Goal: Task Accomplishment & Management: Use online tool/utility

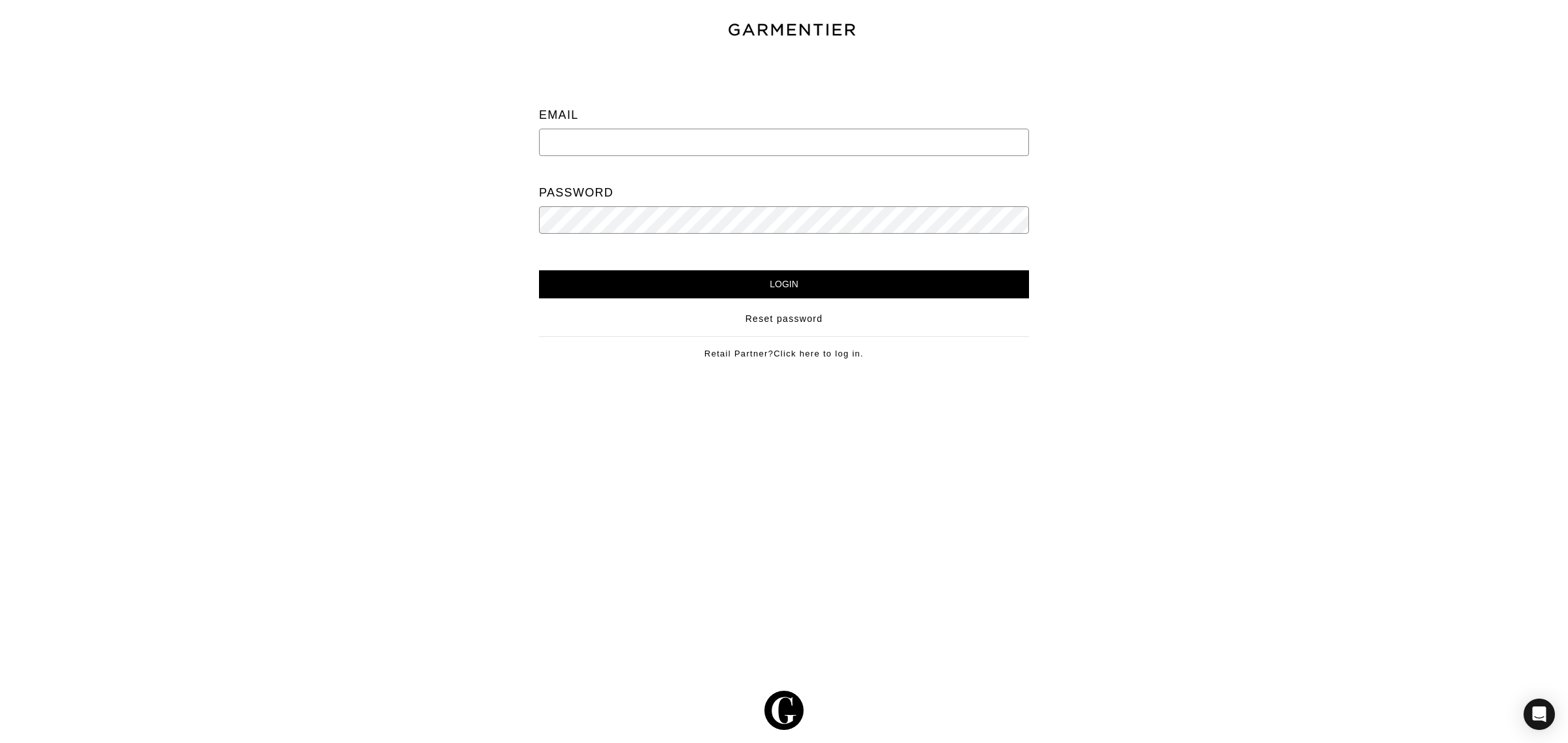
type input "support@ac-styles.com"
click at [679, 295] on input "Login" at bounding box center [783, 284] width 490 height 28
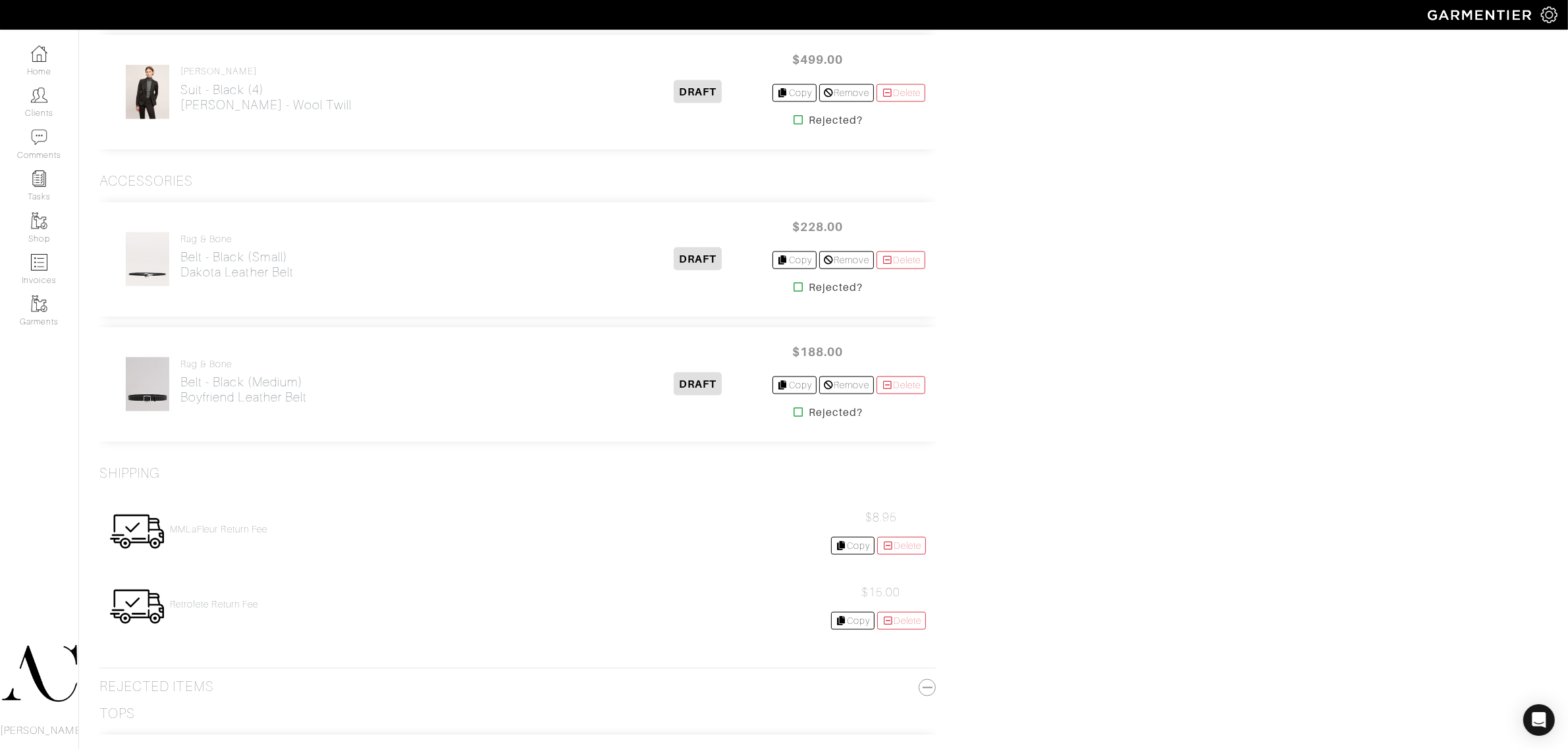
scroll to position [2469, 0]
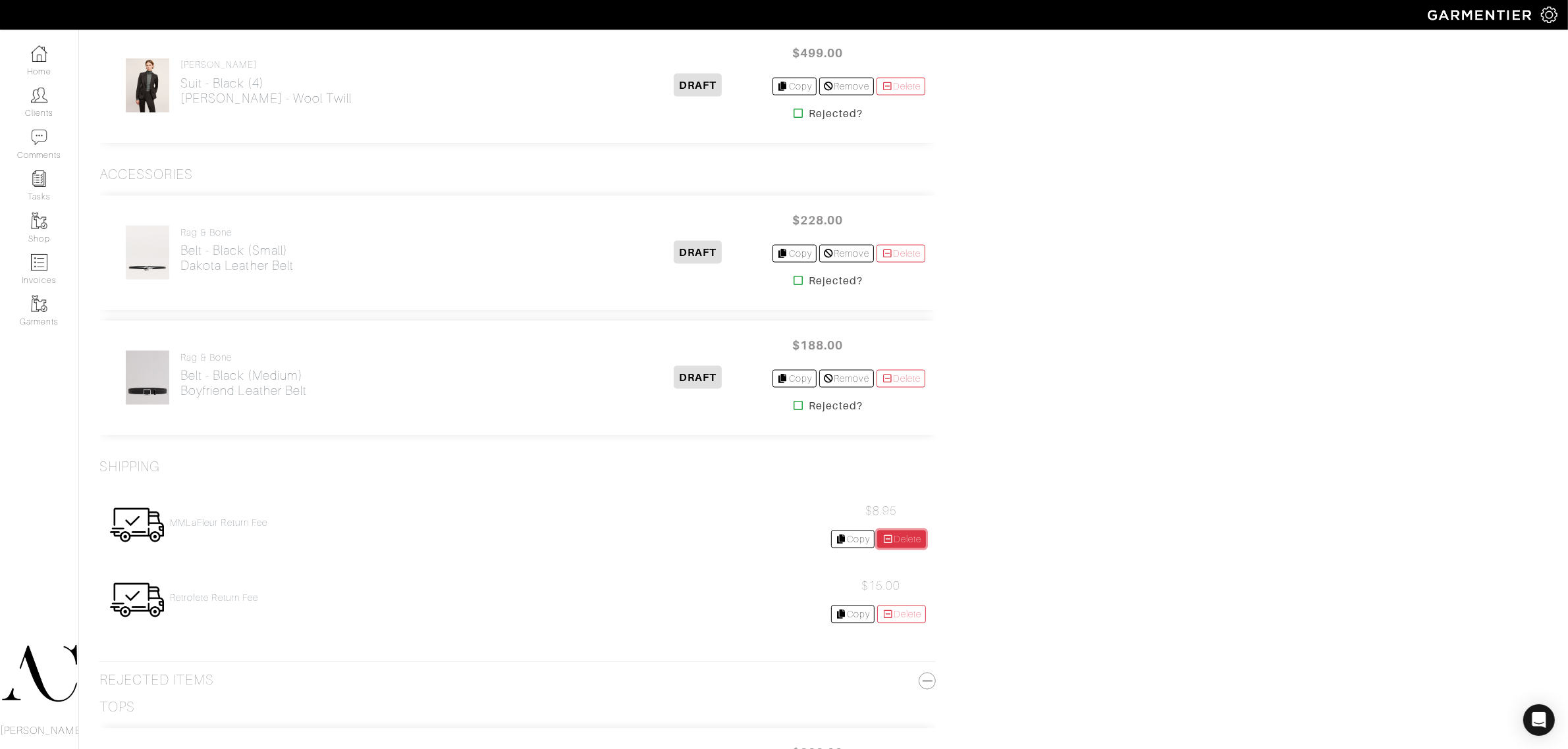
click at [904, 546] on link "Delete" at bounding box center [901, 539] width 49 height 18
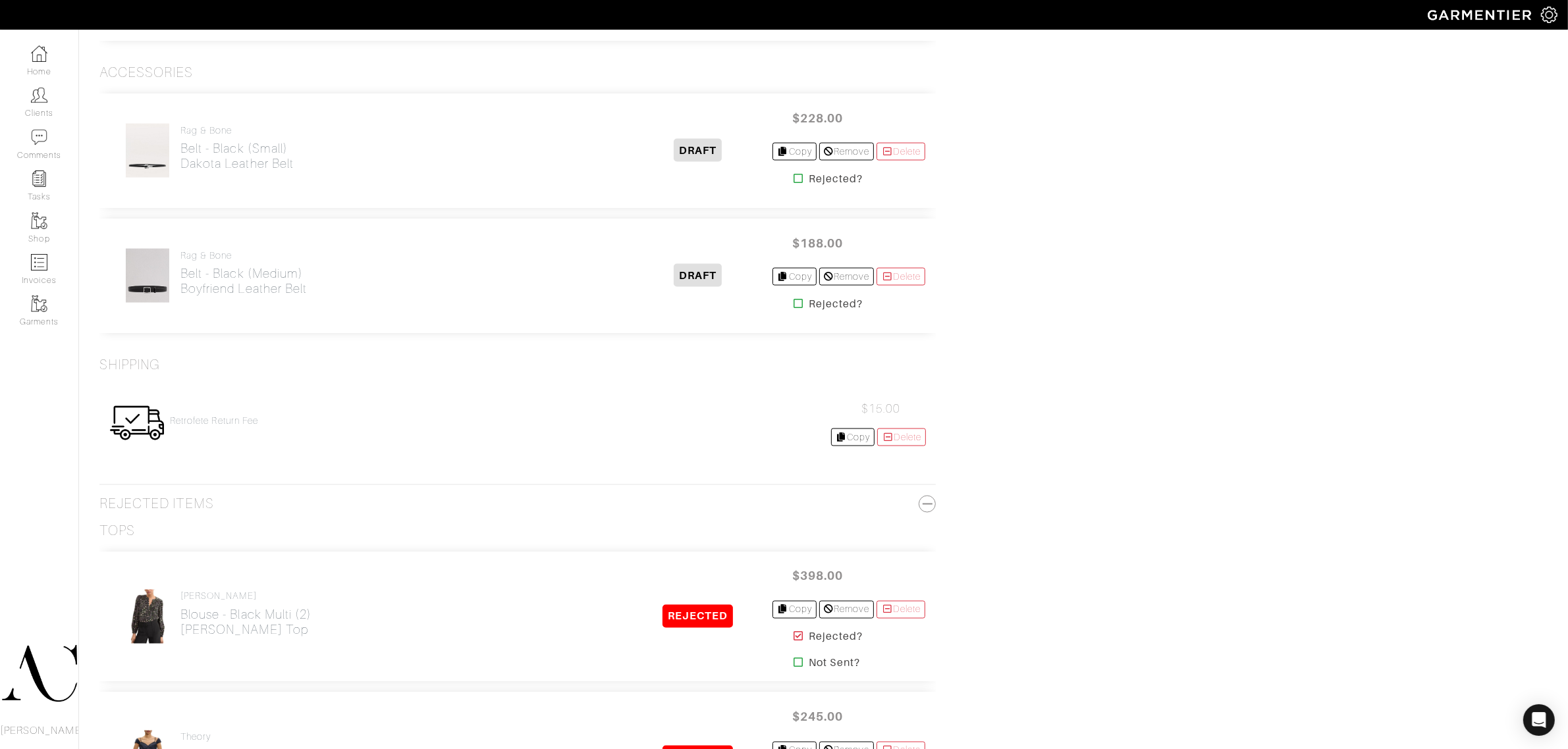
scroll to position [2633, 0]
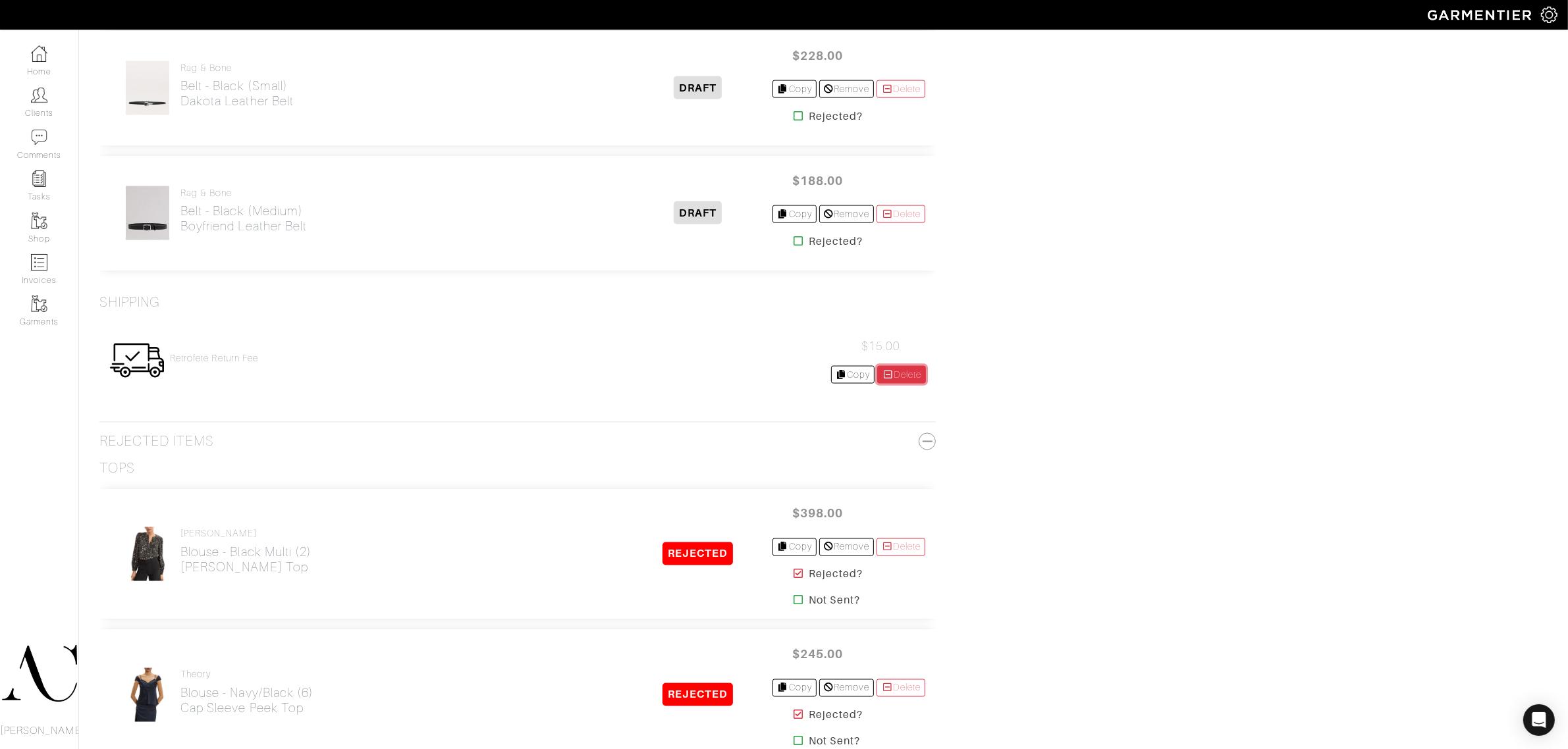
click at [893, 380] on link "Delete" at bounding box center [901, 374] width 49 height 18
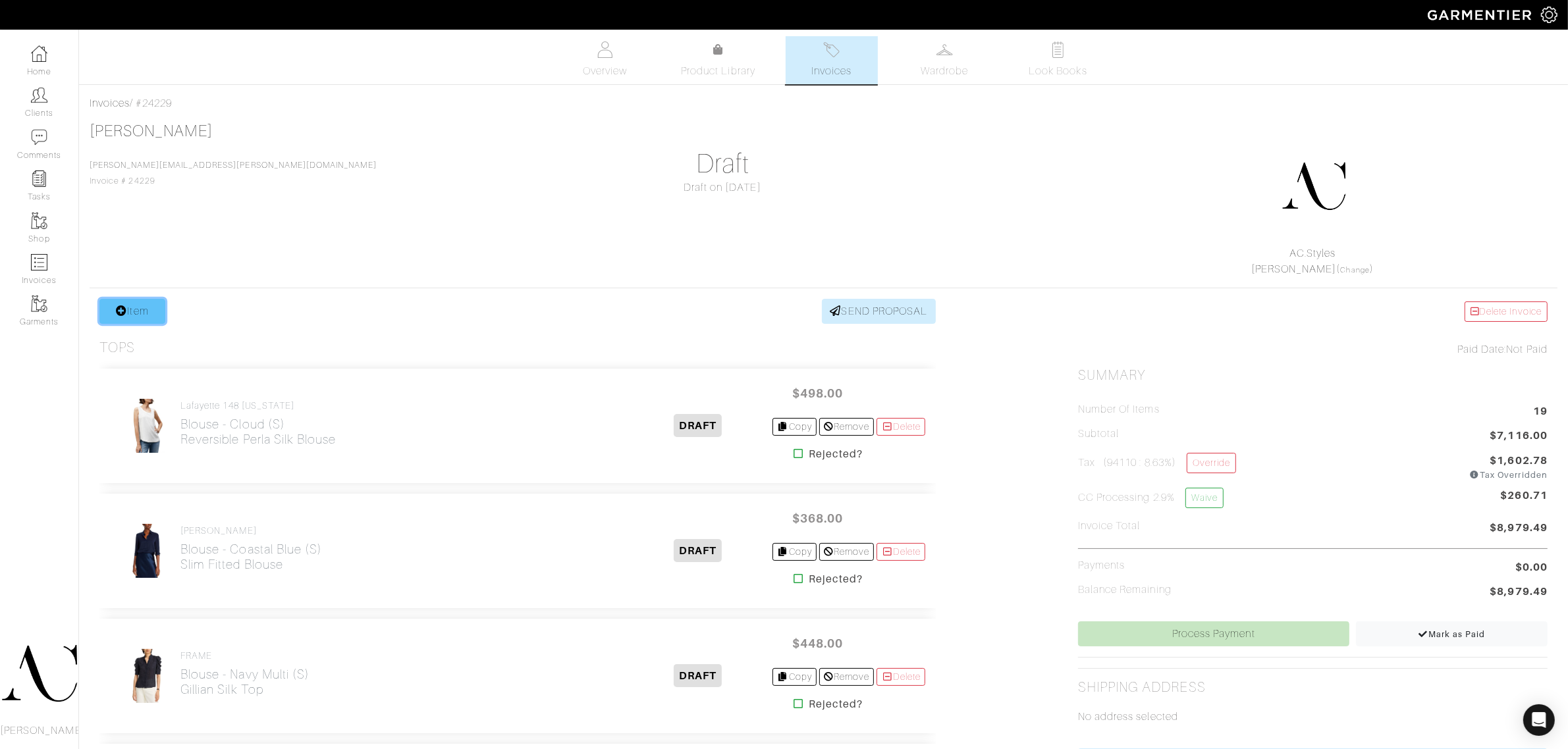
click at [148, 301] on link "Item" at bounding box center [132, 312] width 66 height 25
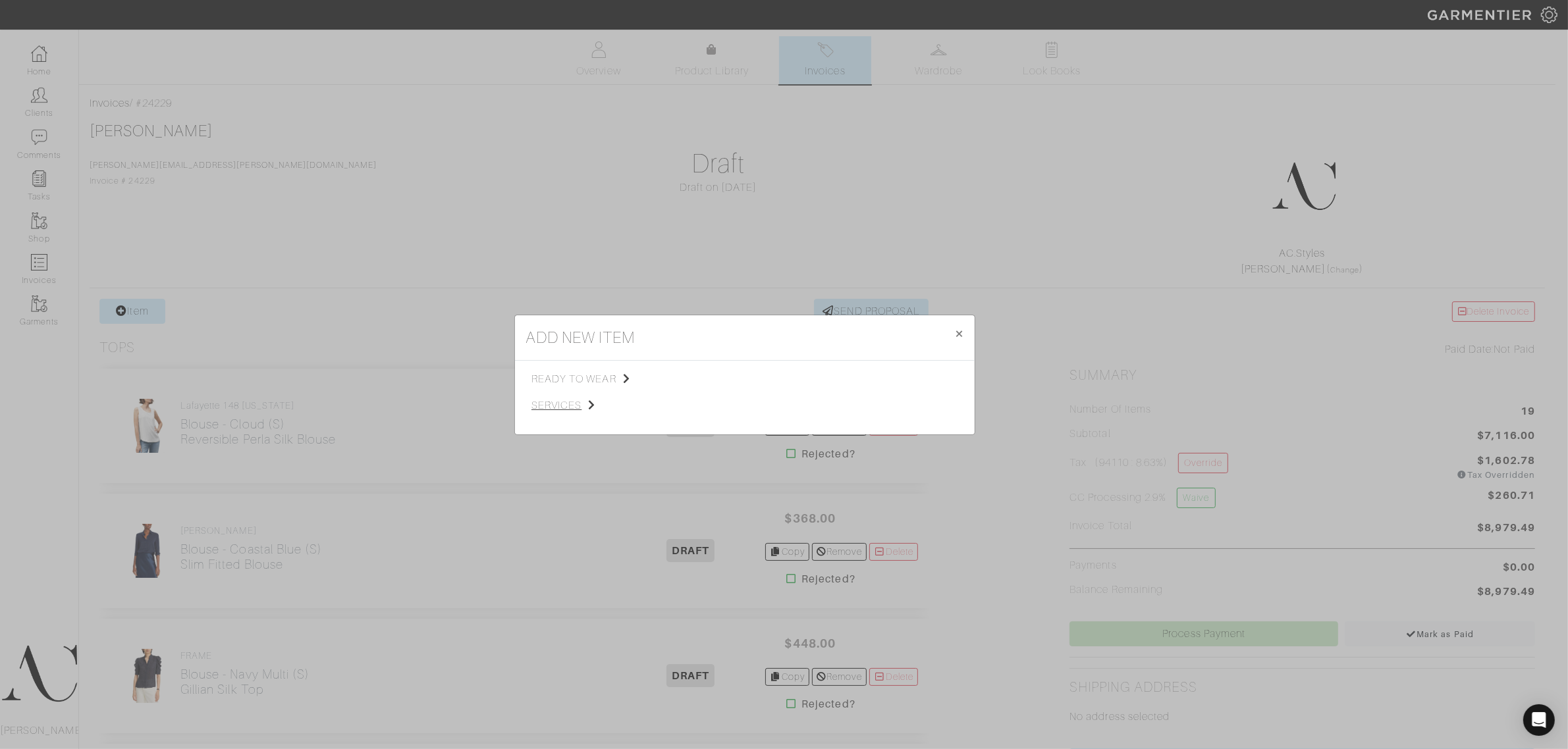
click at [558, 398] on span "services" at bounding box center [597, 406] width 132 height 16
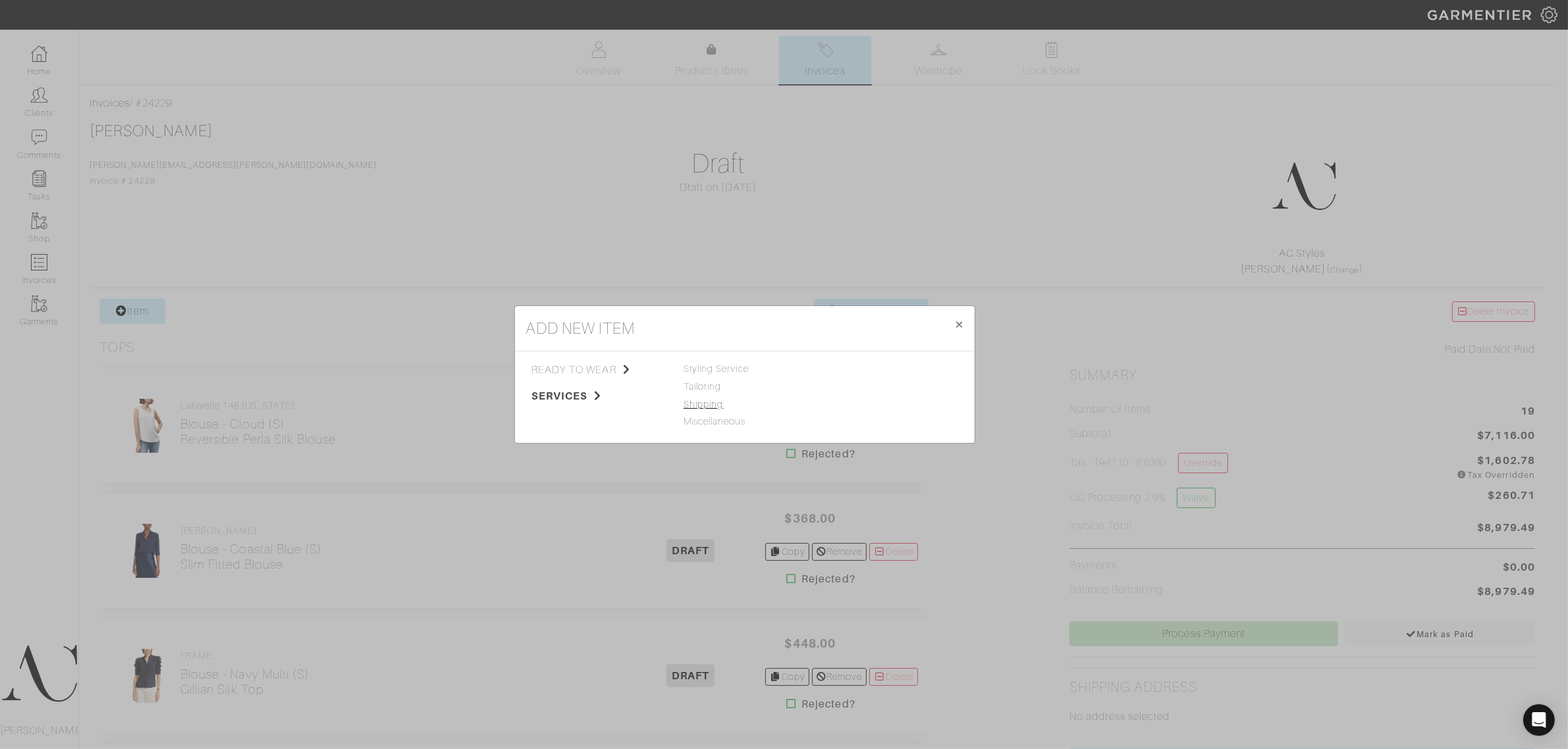
click at [695, 402] on link "Shipping" at bounding box center [703, 404] width 40 height 10
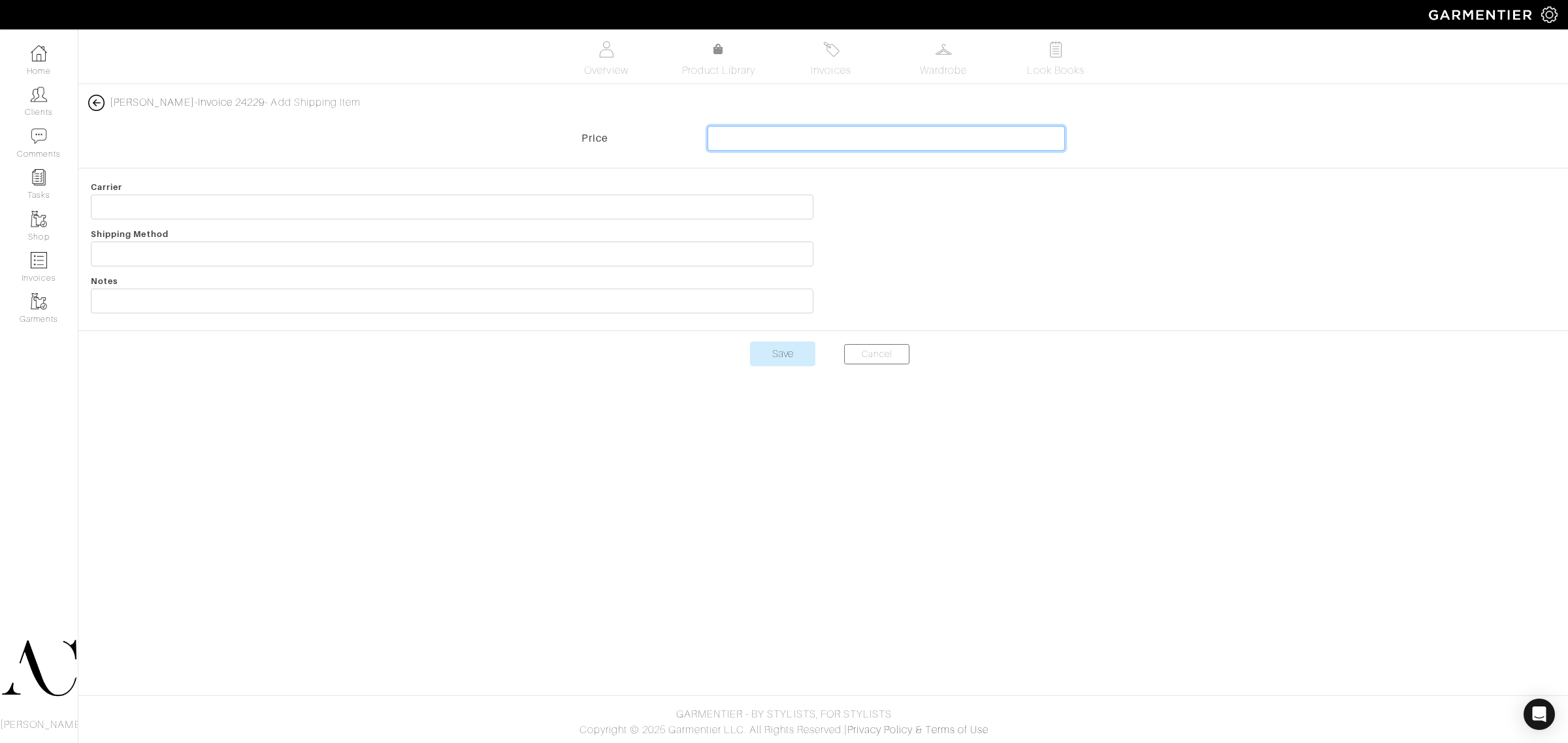
click at [950, 136] on input "text" at bounding box center [886, 139] width 358 height 25
type input "23.95"
click at [256, 210] on input "text" at bounding box center [452, 207] width 722 height 25
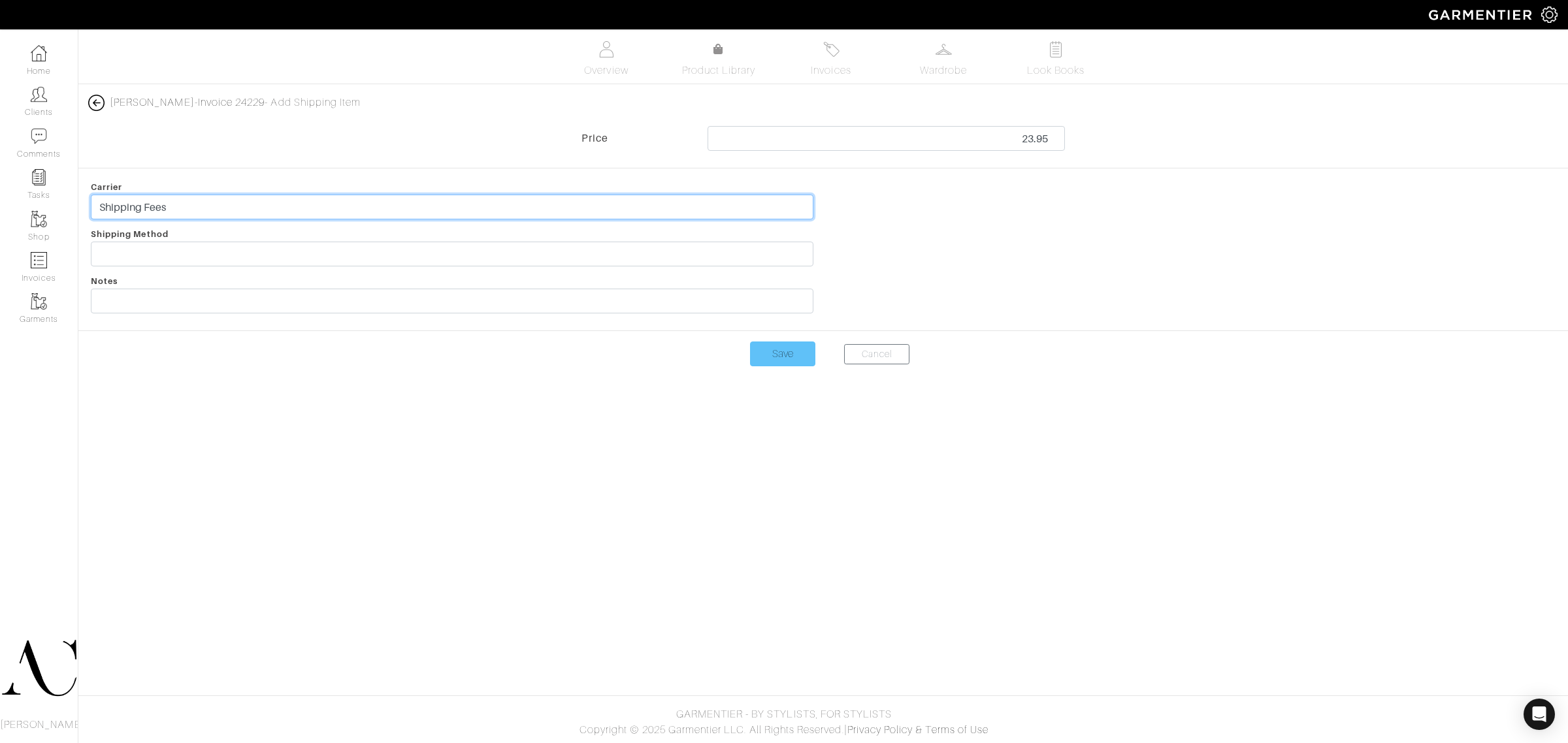
type input "Shipping Fees"
click at [775, 356] on input "Save" at bounding box center [783, 354] width 65 height 25
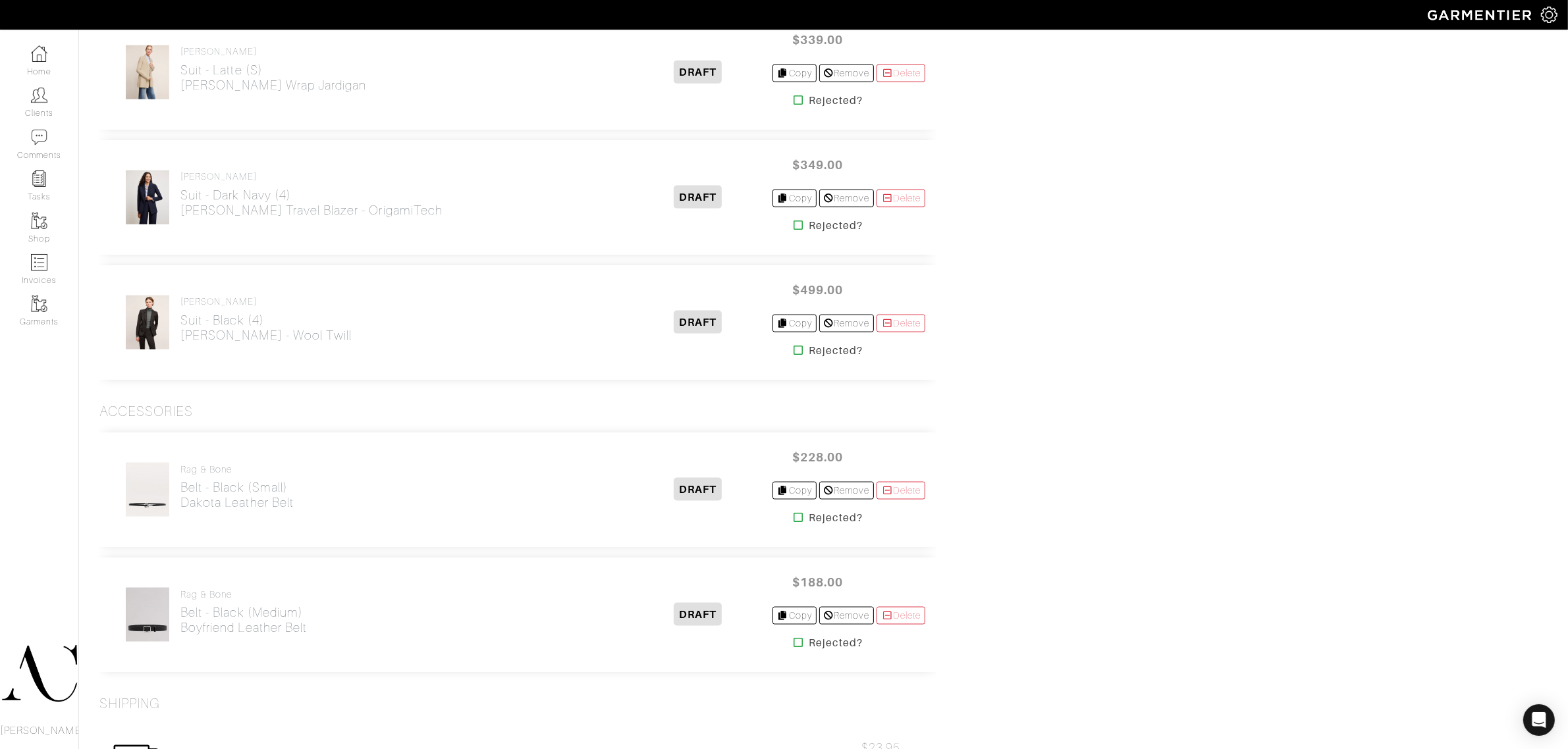
scroll to position [2221, 0]
